Goal: Task Accomplishment & Management: Manage account settings

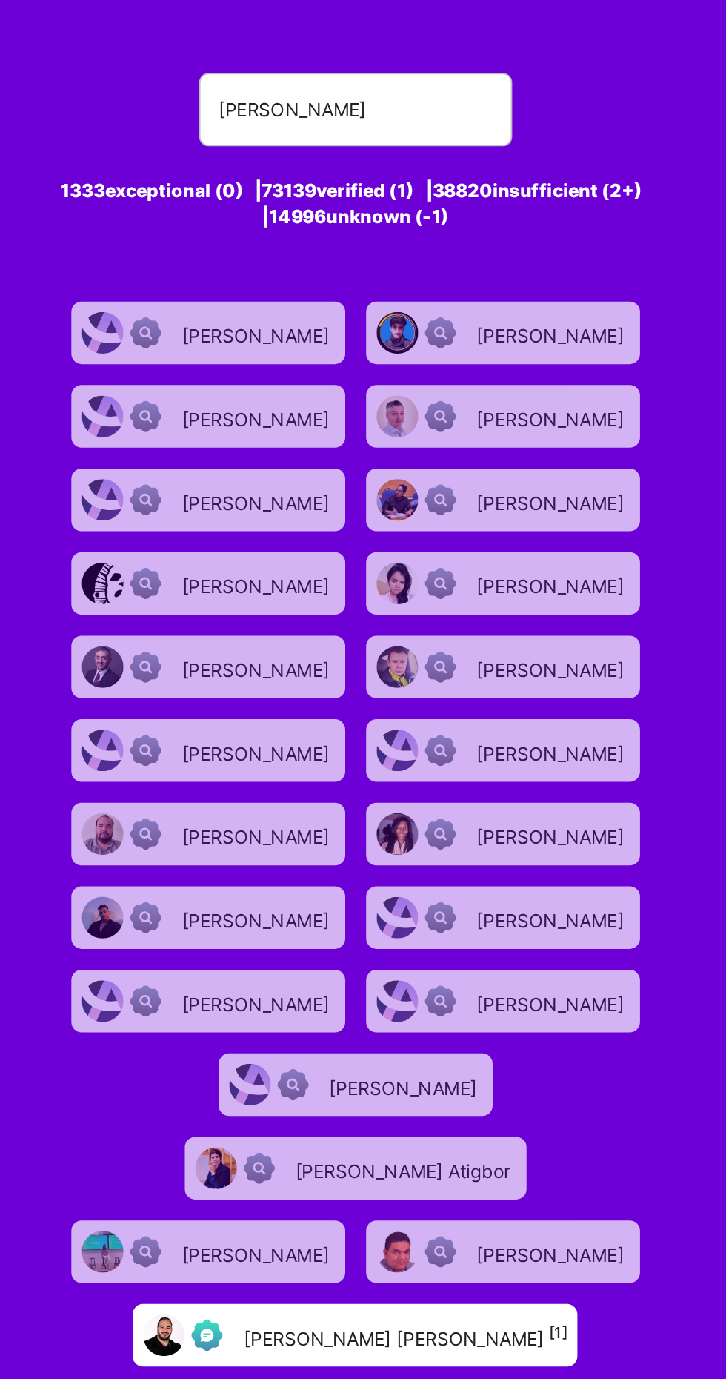
type input "[PERSON_NAME]"
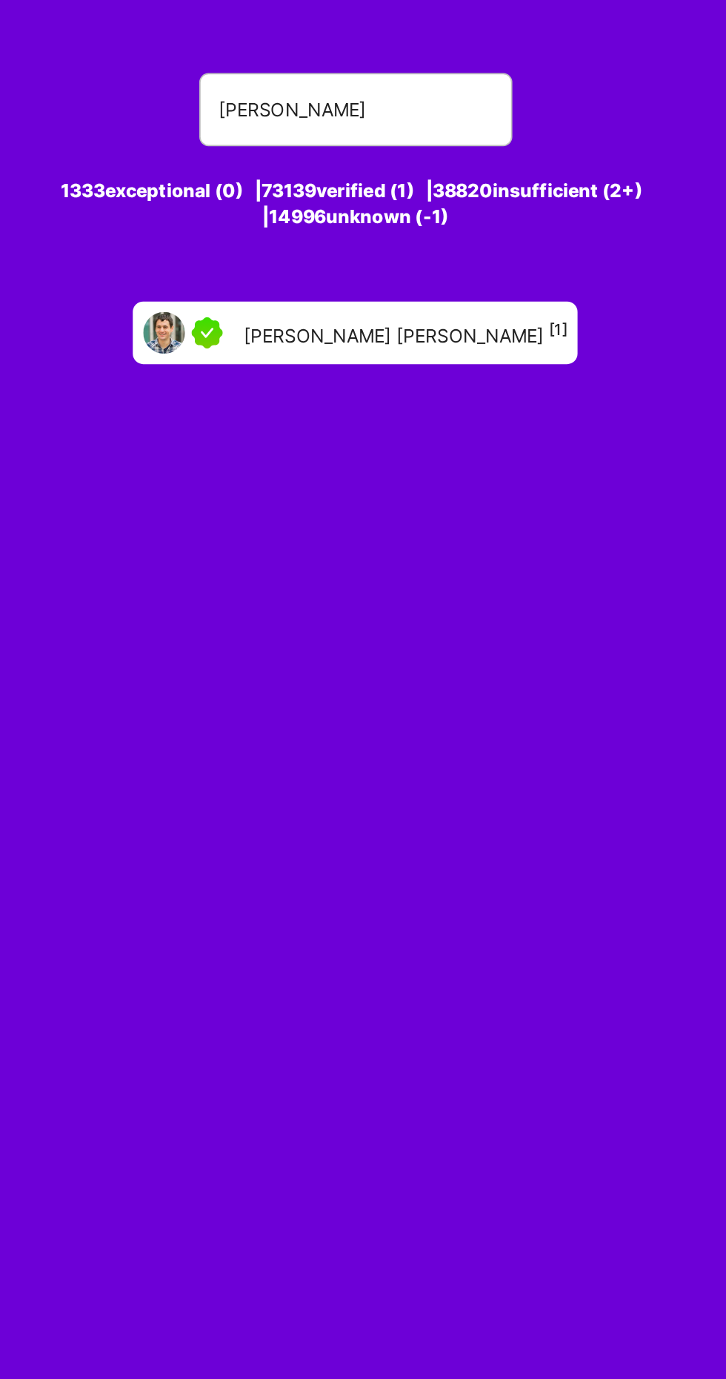
click at [356, 184] on div "[PERSON_NAME] [PERSON_NAME] [1]" at bounding box center [334, 189] width 184 height 17
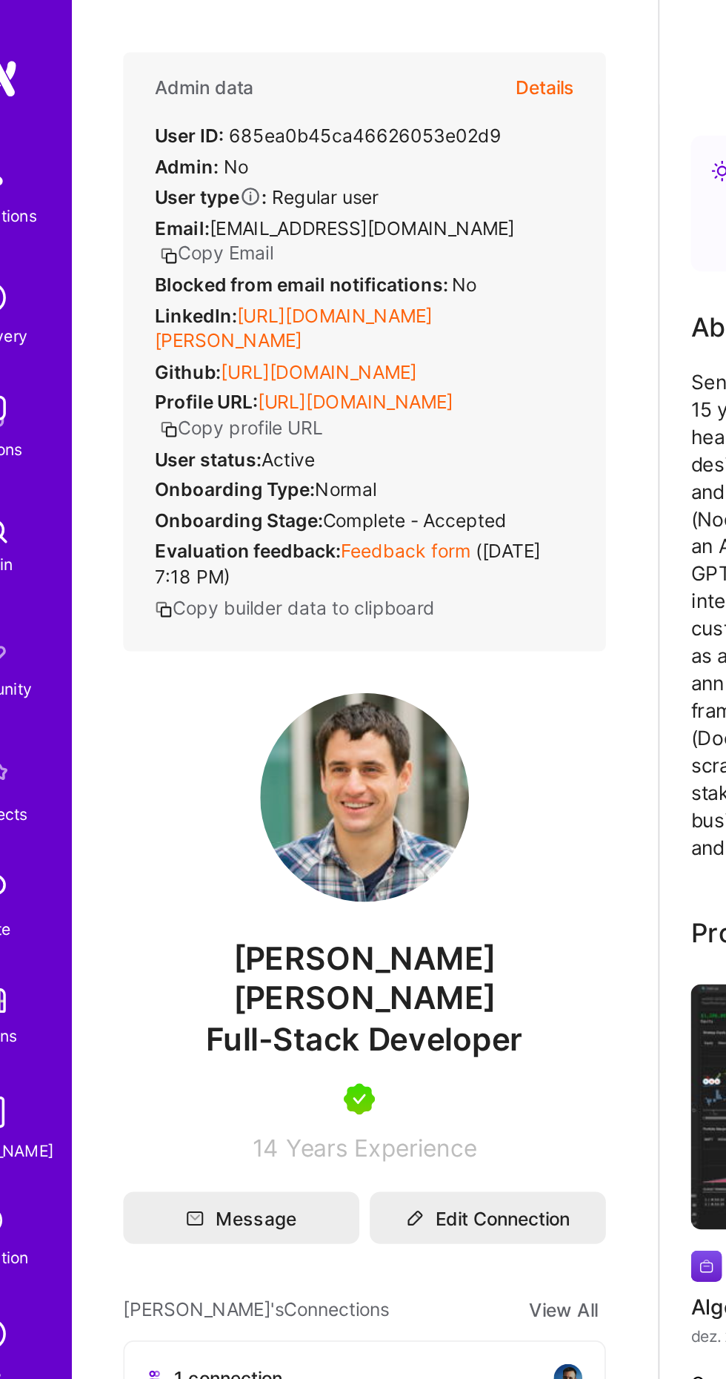
click at [372, 44] on button "Details" at bounding box center [358, 50] width 33 height 40
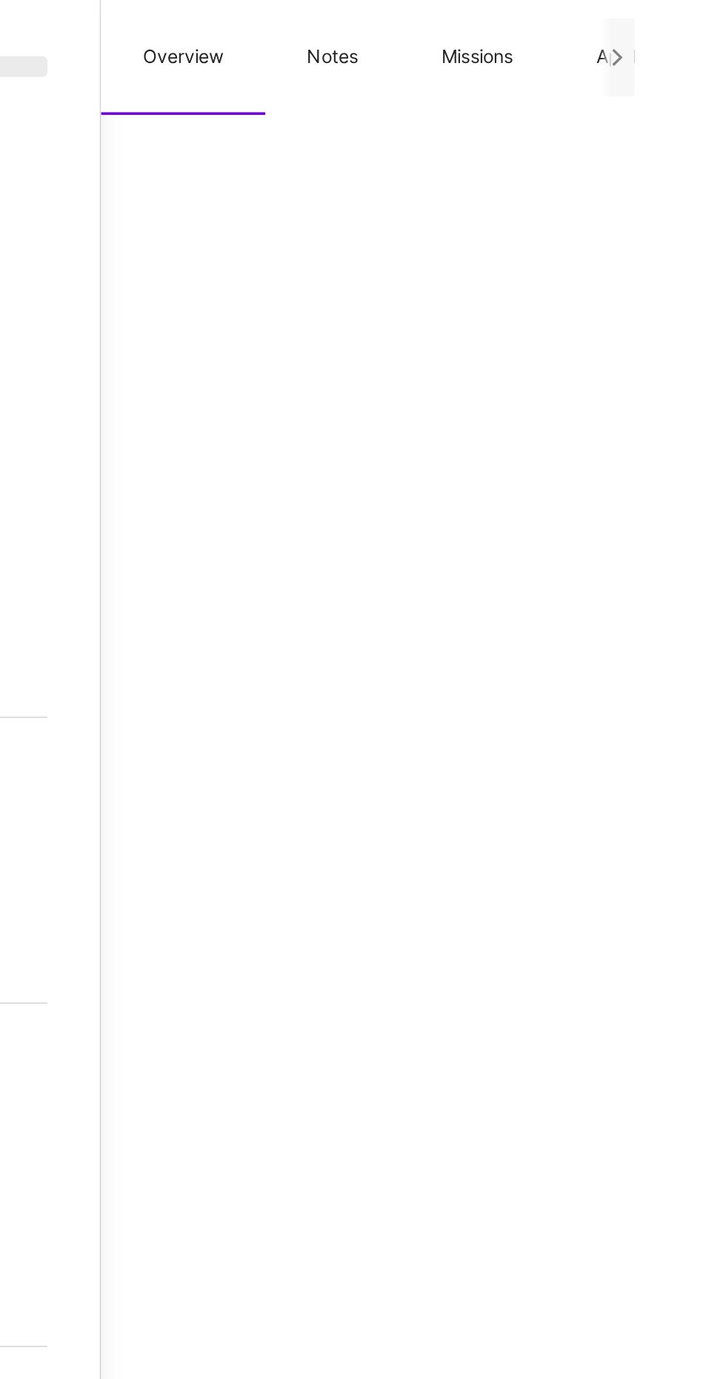
click at [645, 27] on button "Missions" at bounding box center [637, 32] width 88 height 65
select select "Right Now"
select select "5"
select select "7"
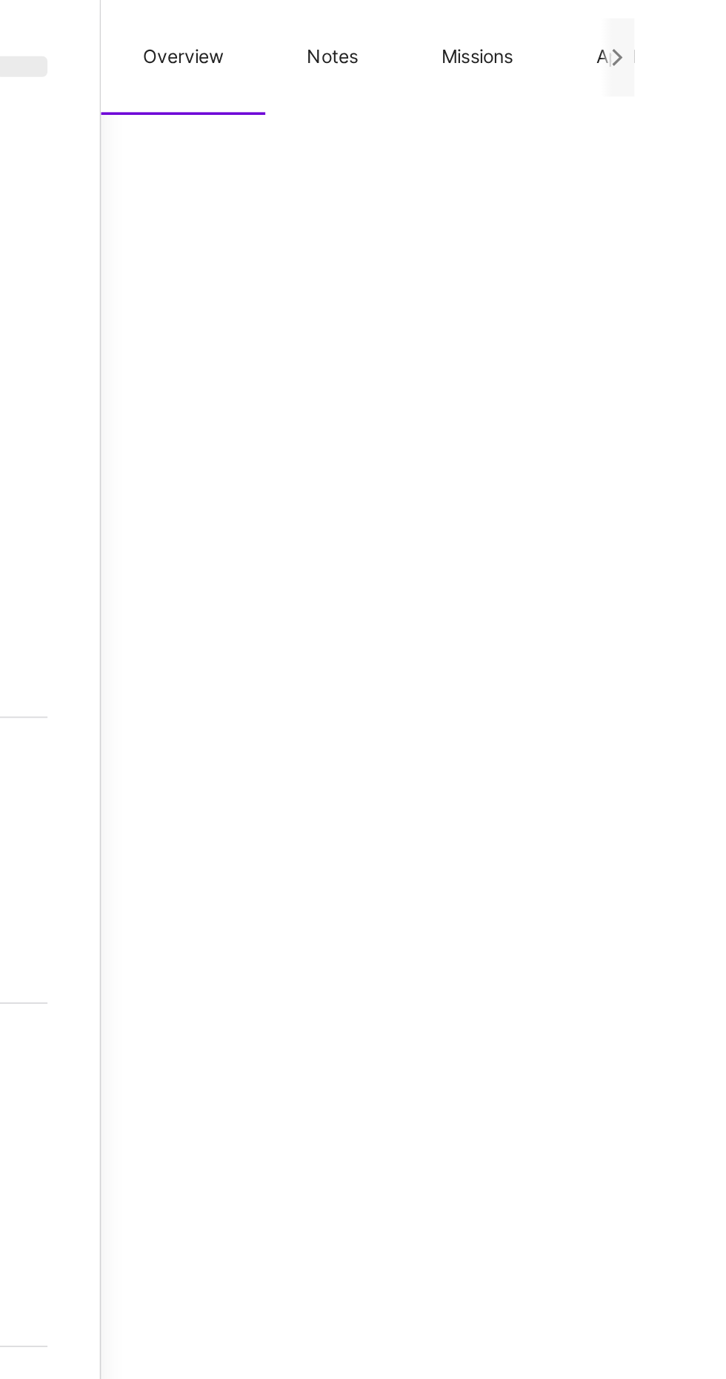
select select "6"
select select "AD"
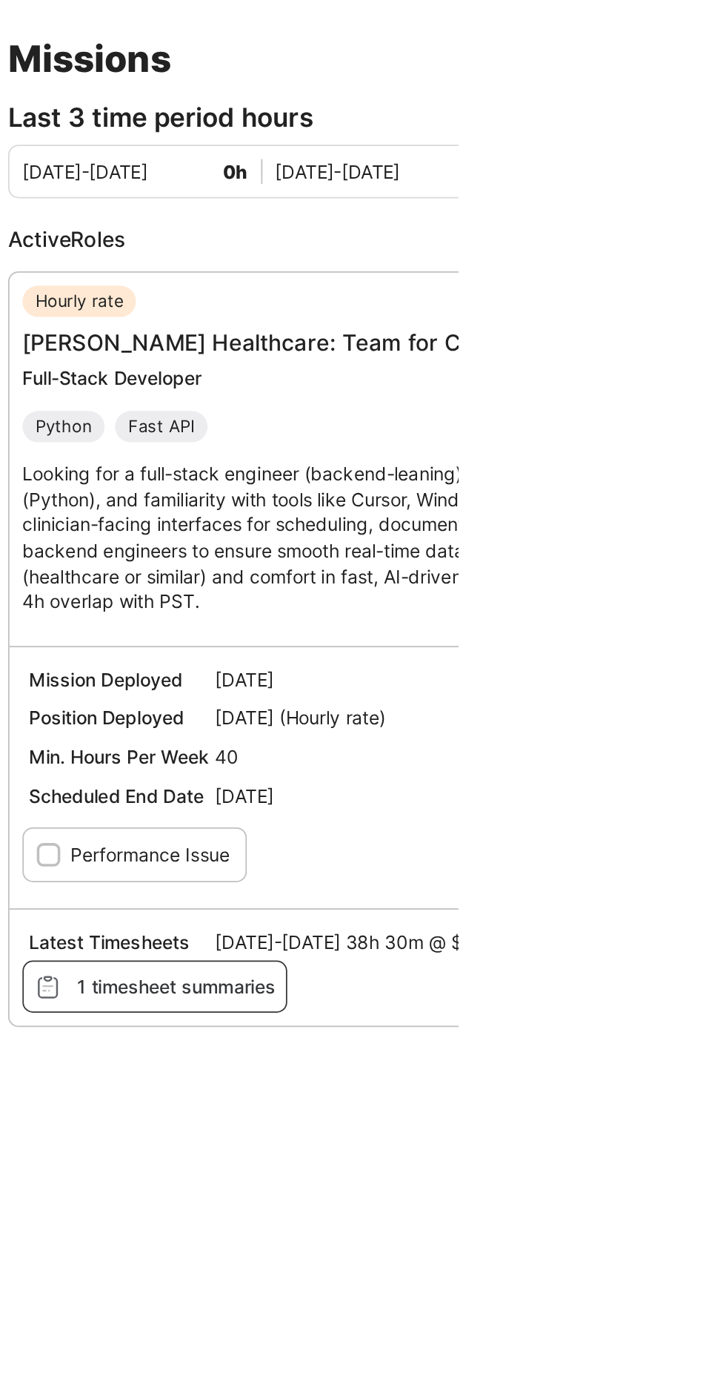
click at [724, 637] on div "Latest Timesheets [DATE]-[DATE] 38h 30m @ $60/hr (38h 30m total)" at bounding box center [694, 626] width 431 height 22
click at [596, 660] on span "1 timesheet summaries" at bounding box center [554, 651] width 137 height 16
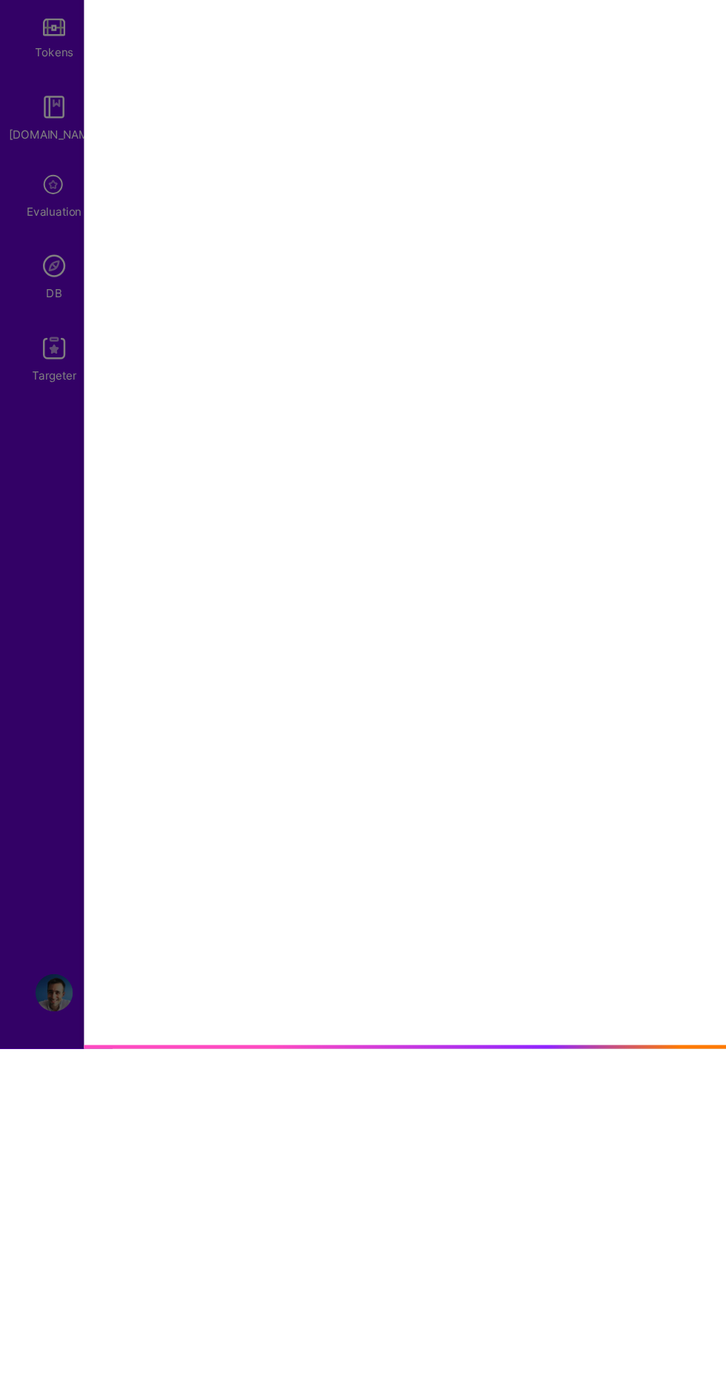
click at [57, 1338] on div "Timesheet summaries Summary, [DATE] — [DATE] Over the past week, I dedicated my…" at bounding box center [363, 689] width 726 height 1379
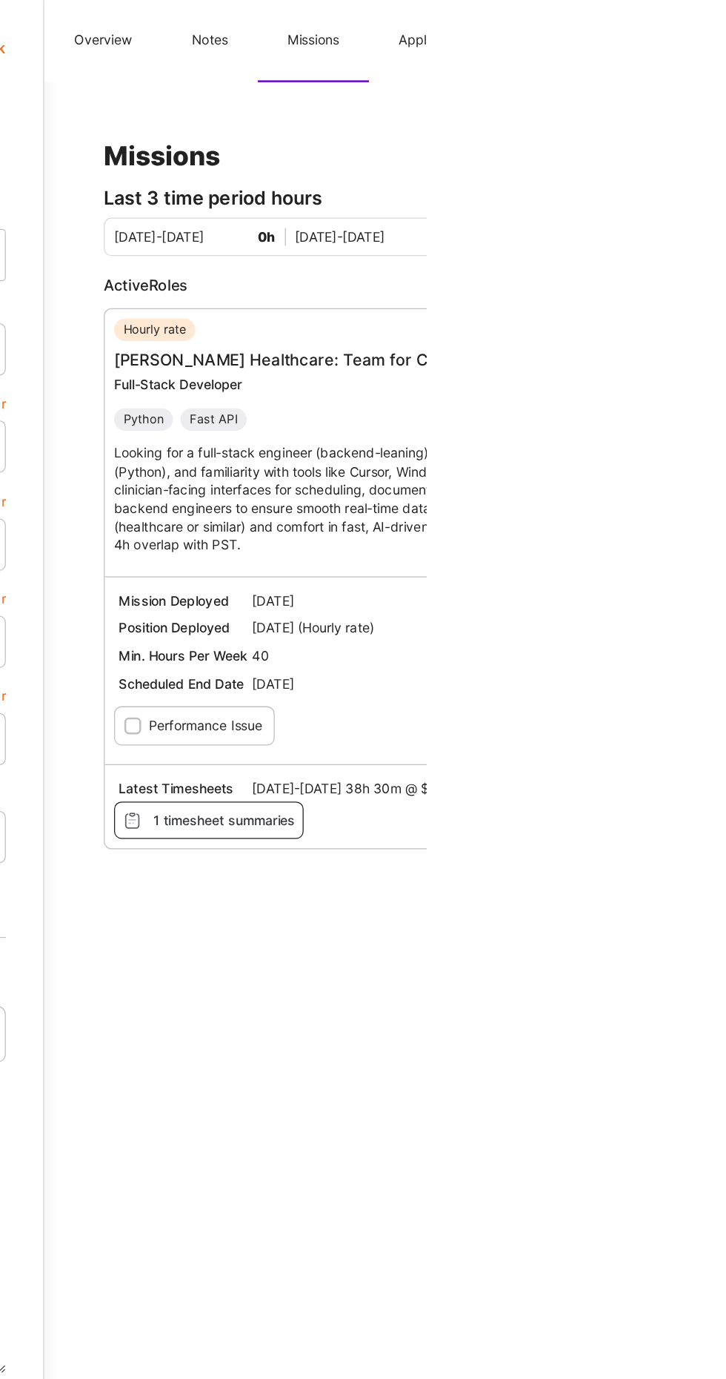
click at [570, 660] on span "1 timesheet summaries" at bounding box center [554, 651] width 137 height 16
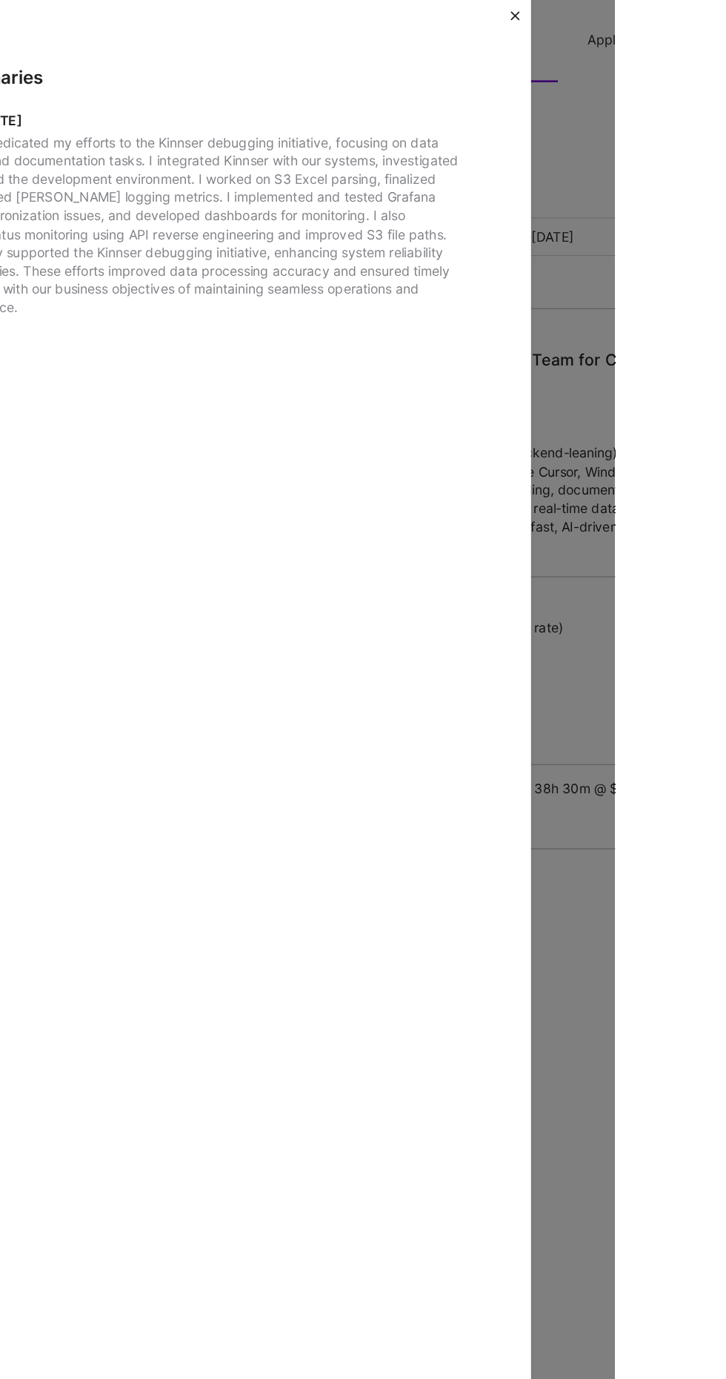
click at [726, 418] on div "Timesheet summaries Summary, [DATE] — [DATE] Over the past week, I dedicated my…" at bounding box center [363, 689] width 726 height 1379
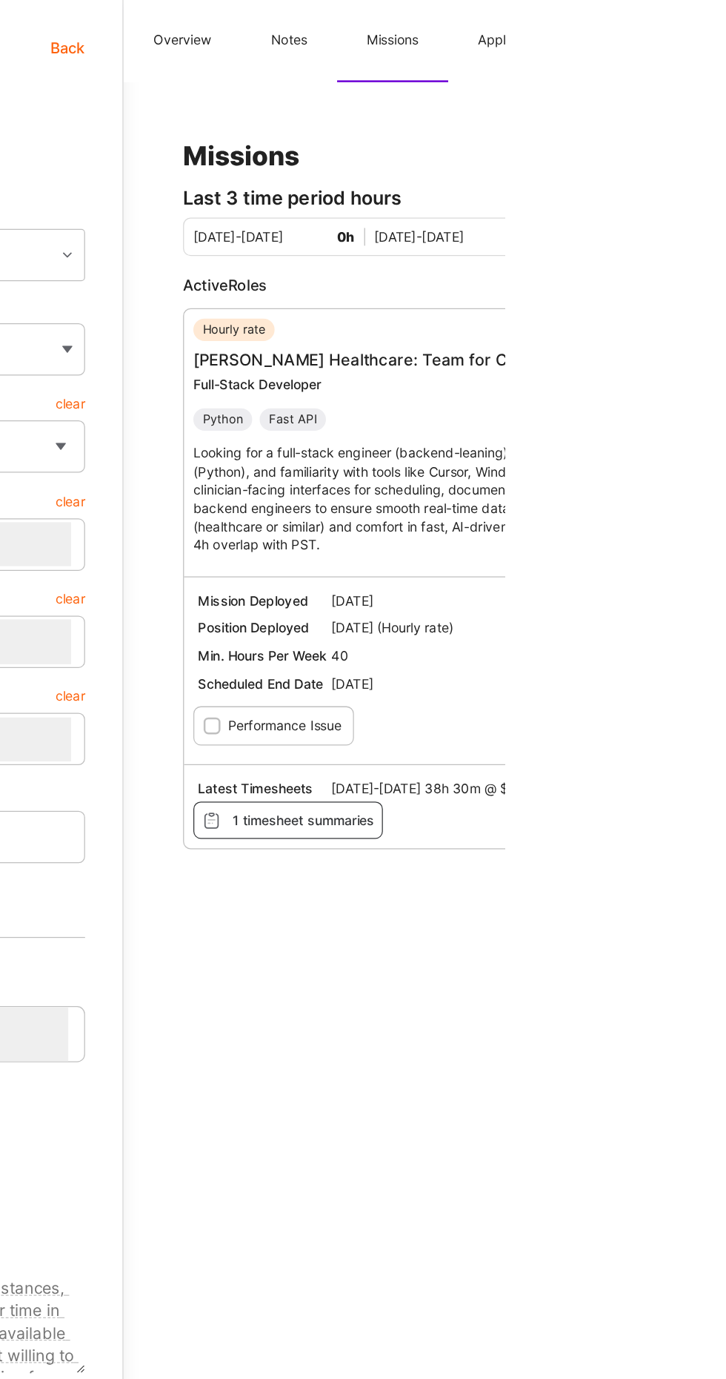
click at [513, 20] on button "Overview" at bounding box center [469, 32] width 93 height 65
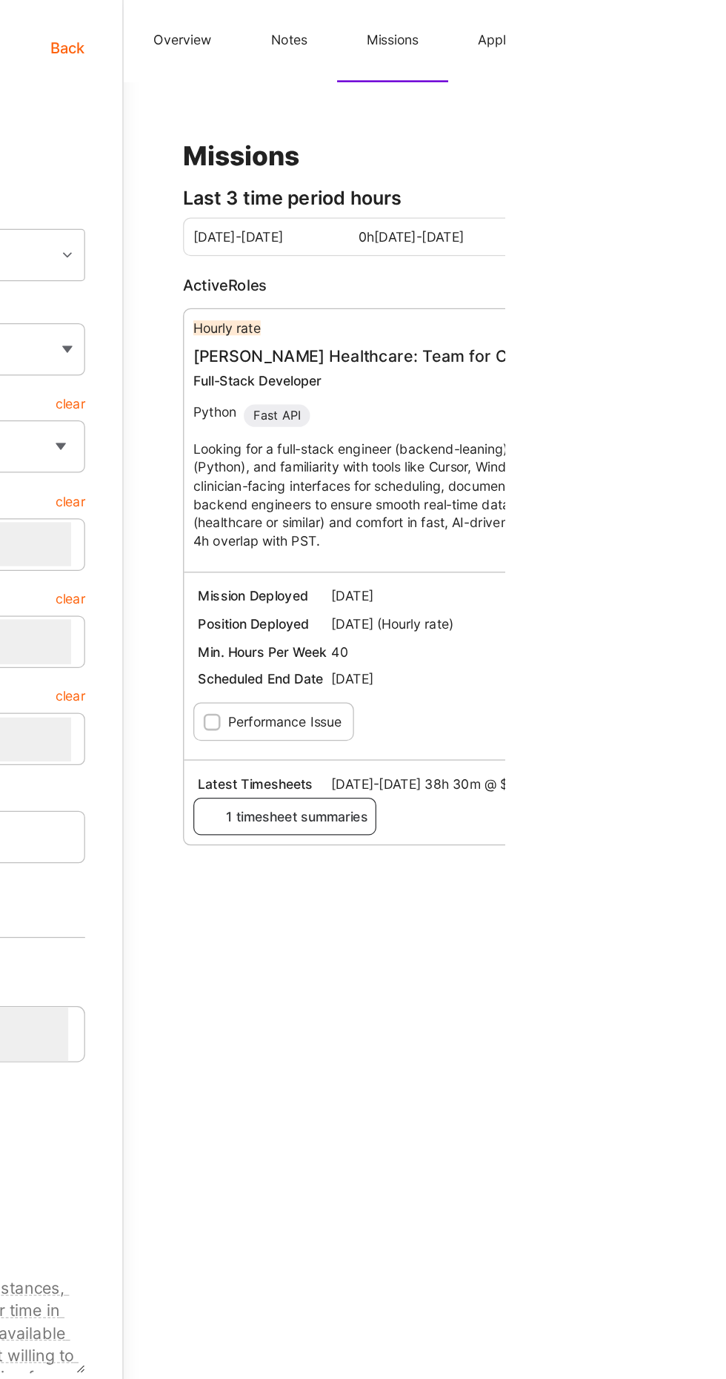
click at [540, 27] on button "Notes" at bounding box center [555, 32] width 76 height 65
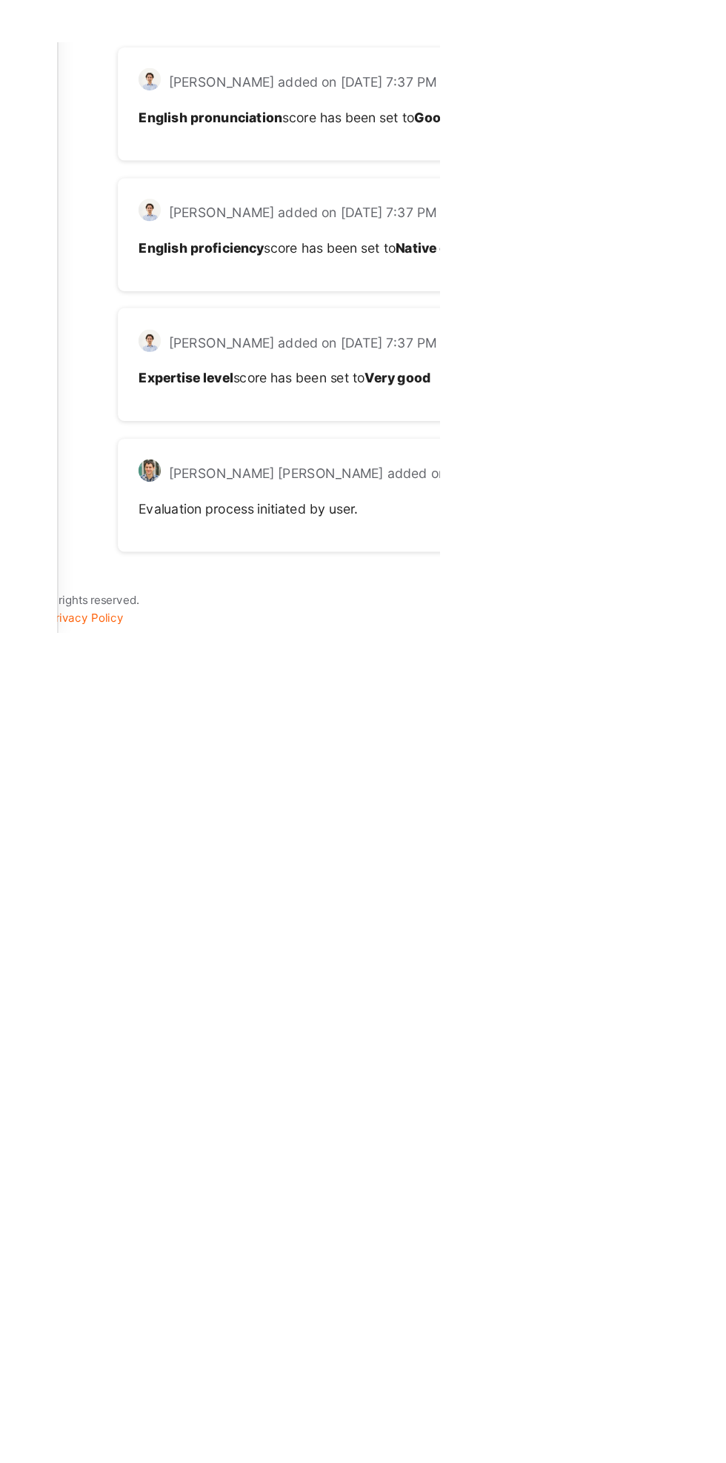
scroll to position [4331, 0]
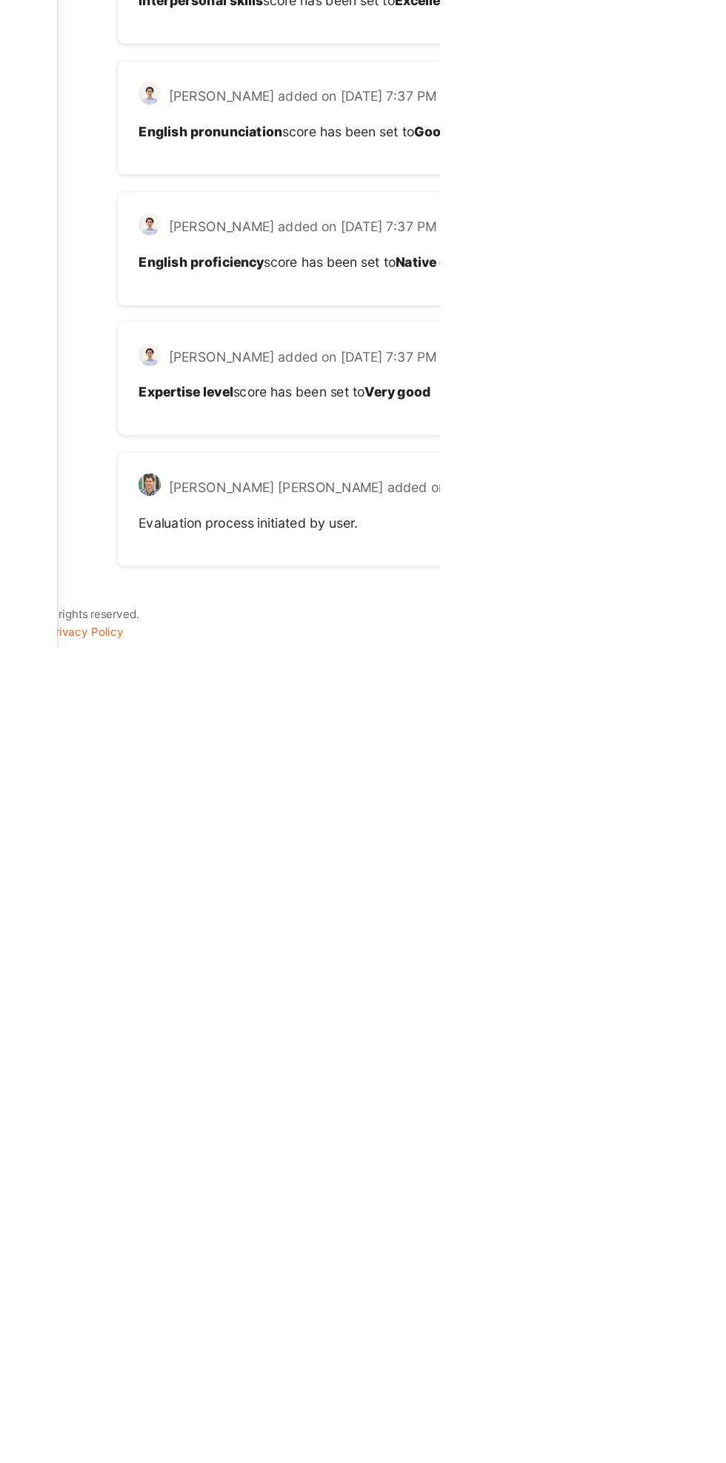
type textarea "x"
